Goal: Complete application form

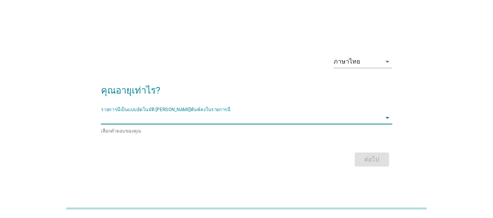
click at [196, 118] on input "รายการนี้เป็นแบบอัตโนมัติ คุณสามารถพิมพ์ลงในรายการนี้" at bounding box center [241, 117] width 280 height 12
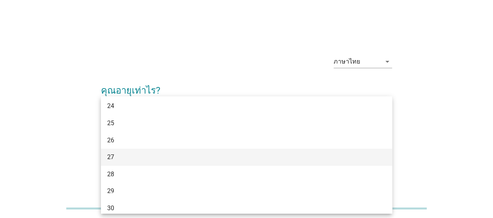
scroll to position [229, 0]
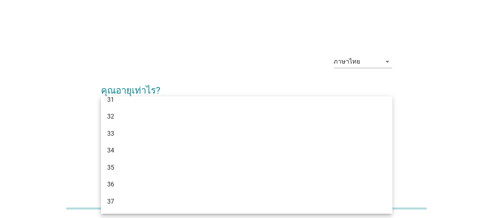
drag, startPoint x: 172, startPoint y: 163, endPoint x: 178, endPoint y: 164, distance: 6.3
click at [172, 163] on div "35" at bounding box center [234, 167] width 255 height 9
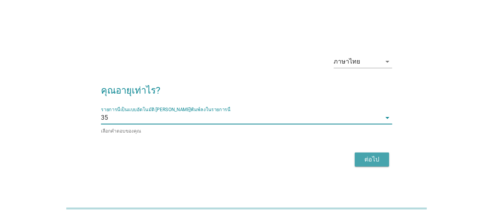
click at [378, 155] on div "ต่อไป" at bounding box center [372, 159] width 22 height 9
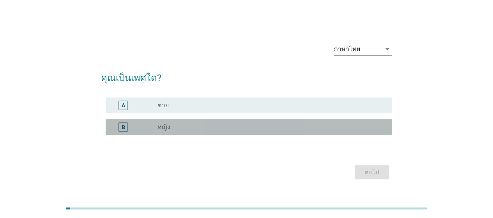
click at [195, 125] on div "radio_button_unchecked หญิง" at bounding box center [268, 127] width 222 height 8
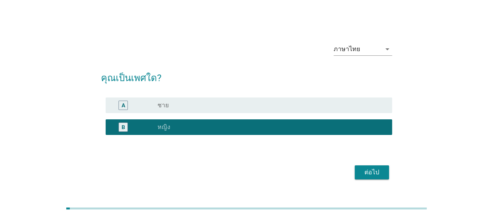
click at [377, 170] on div "ต่อไป" at bounding box center [372, 171] width 22 height 9
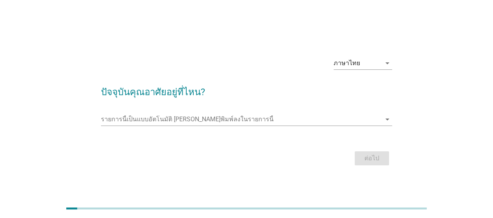
click at [179, 107] on form "ปัจจุบันคุณอาศัยอยู่ที่ไหน? รายการนี้เป็นแบบอัตโนมัติ [PERSON_NAME]พิมพ์ลงในราย…" at bounding box center [246, 122] width 291 height 90
click at [183, 115] on input "รายการนี้เป็นแบบอัตโนมัติ คุณสามารถพิมพ์ลงในรายการนี้" at bounding box center [241, 119] width 280 height 12
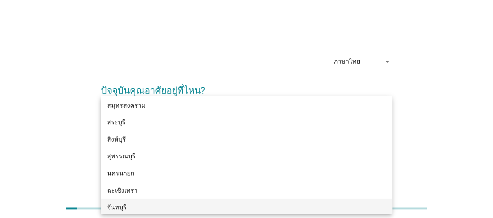
scroll to position [828, 0]
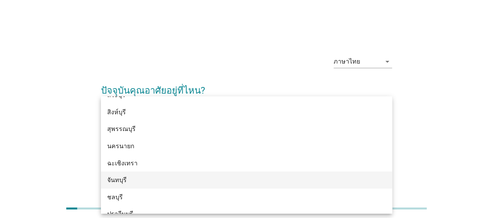
type input "x"
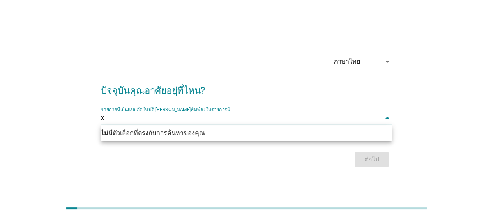
scroll to position [0, 0]
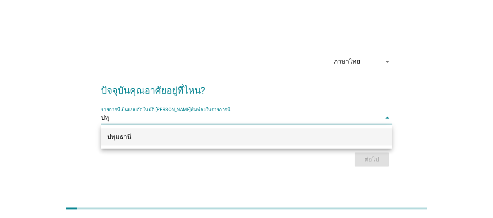
type input "ปทุม"
click at [232, 138] on div "ปทุมธานี" at bounding box center [234, 136] width 255 height 9
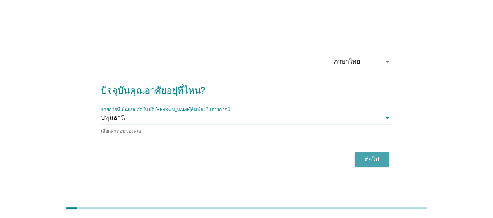
click at [363, 155] on div "ต่อไป" at bounding box center [372, 159] width 22 height 9
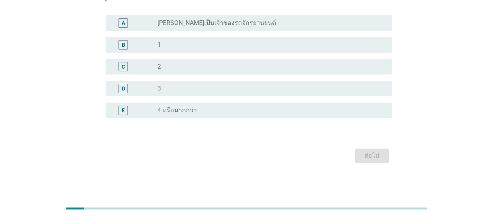
scroll to position [28, 0]
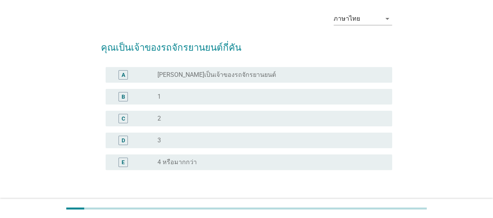
click at [220, 94] on div "radio_button_unchecked 1" at bounding box center [268, 97] width 222 height 8
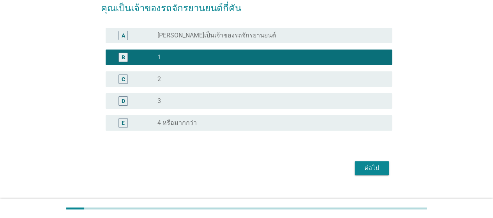
scroll to position [80, 0]
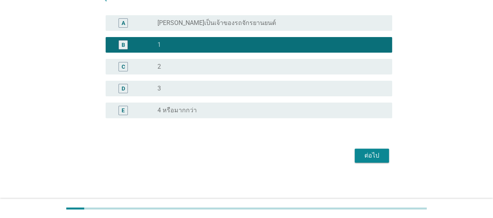
click at [364, 153] on div "ต่อไป" at bounding box center [372, 155] width 22 height 9
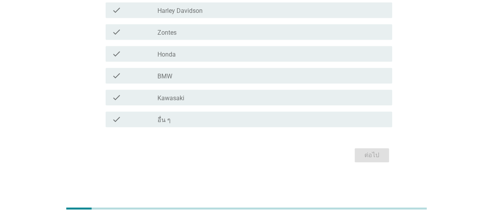
scroll to position [153, 0]
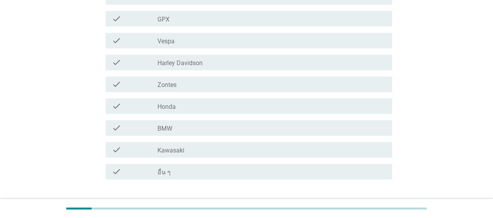
click at [206, 97] on div "check check_box_outline_blank Honda" at bounding box center [246, 106] width 291 height 22
click at [257, 102] on div "check_box_outline_blank Honda" at bounding box center [271, 105] width 228 height 9
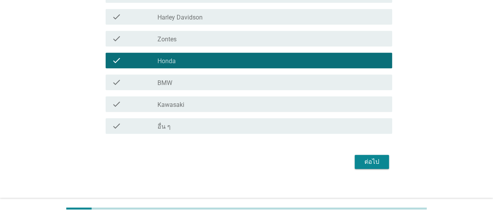
scroll to position [206, 0]
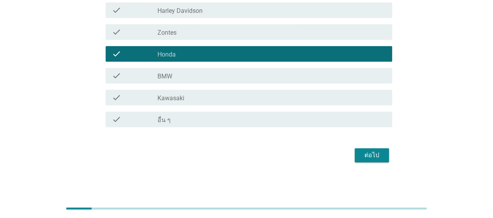
click at [367, 152] on div "ต่อไป" at bounding box center [372, 154] width 22 height 9
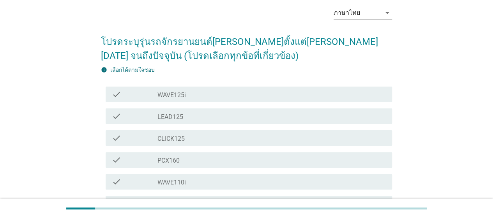
scroll to position [52, 0]
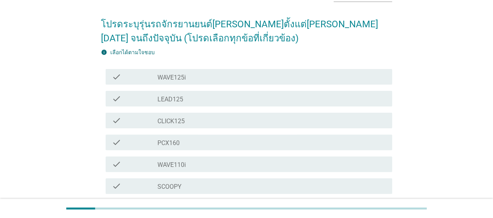
click at [250, 76] on div "check_box_outline_blank WAVE125i" at bounding box center [271, 76] width 228 height 9
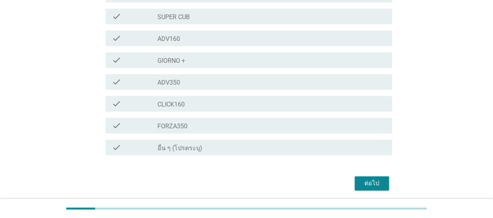
scroll to position [271, 0]
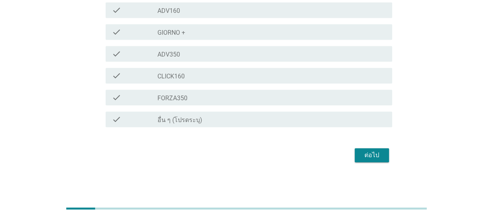
click at [361, 151] on div "ต่อไป" at bounding box center [372, 154] width 22 height 9
